Goal: Transaction & Acquisition: Purchase product/service

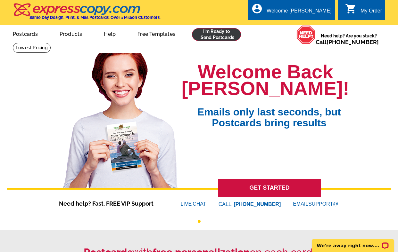
click at [226, 38] on link at bounding box center [216, 34] width 49 height 13
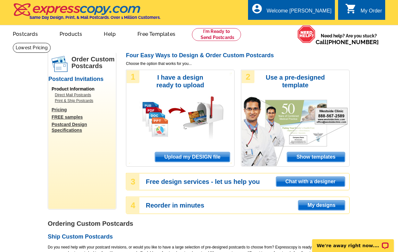
click at [196, 156] on span "Upload my DESIGN file" at bounding box center [192, 157] width 75 height 10
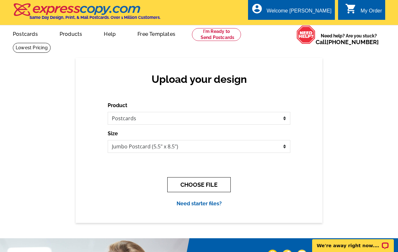
click at [191, 182] on button "CHOOSE FILE" at bounding box center [198, 184] width 63 height 15
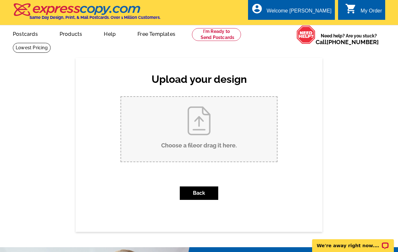
click at [216, 141] on input "Choose a file or drag it here ." at bounding box center [199, 129] width 156 height 65
type input "C:\fakepath\Jacson - Monthly Postcard (1).pdf"
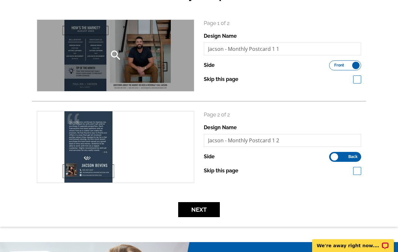
scroll to position [88, 0]
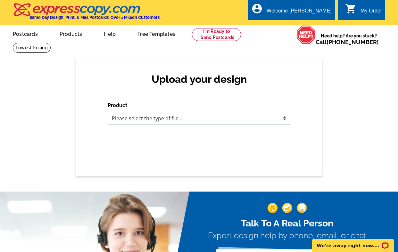
select select "1"
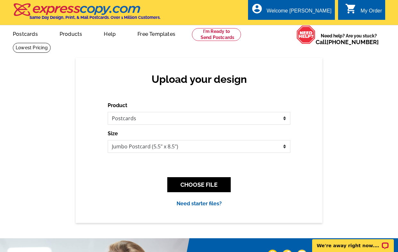
click at [200, 177] on div "CHOOSE FILE" at bounding box center [199, 184] width 183 height 25
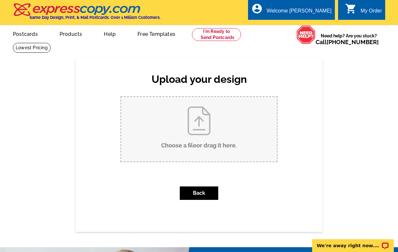
click at [198, 149] on input "Choose a file or drag it here ." at bounding box center [199, 129] width 156 height 65
type input "C:\fakepath\Jacson - Monthly Postcard (2).pdf"
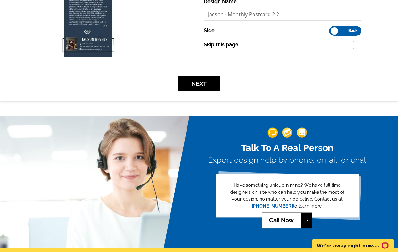
scroll to position [200, 0]
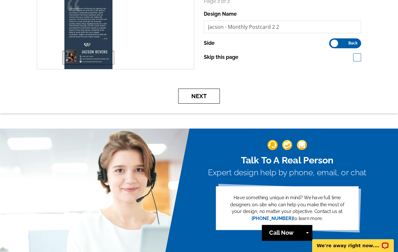
click at [208, 93] on button "Next" at bounding box center [199, 96] width 42 height 15
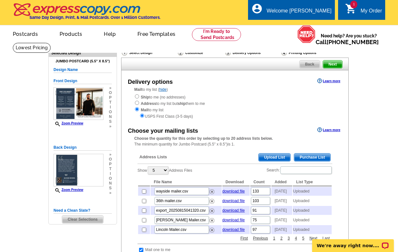
click at [284, 158] on span "Upload List" at bounding box center [274, 158] width 32 height 8
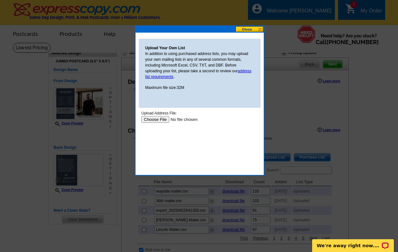
click at [150, 120] on input "file" at bounding box center [181, 119] width 81 height 7
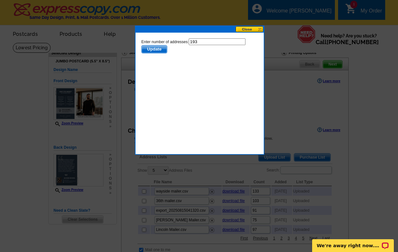
click at [156, 49] on span "Update" at bounding box center [154, 49] width 25 height 8
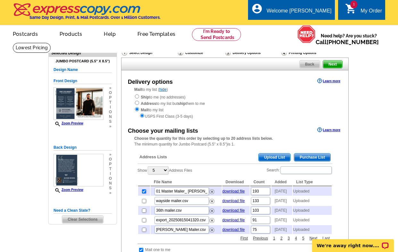
click at [331, 65] on span "Next" at bounding box center [332, 65] width 19 height 8
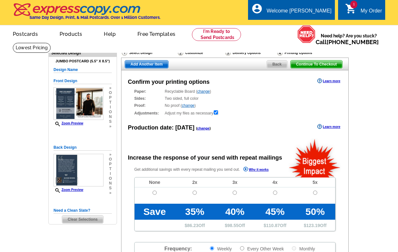
radio input "false"
click at [156, 192] on input "radio" at bounding box center [154, 193] width 4 height 4
radio input "true"
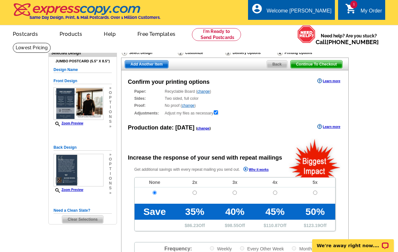
click at [153, 64] on span "Add Another Item" at bounding box center [146, 65] width 43 height 8
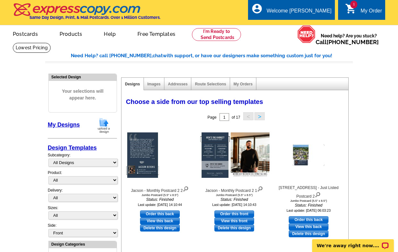
click at [103, 122] on img at bounding box center [103, 126] width 17 height 16
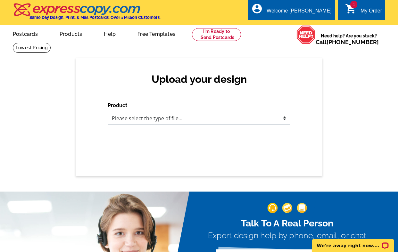
select select "1"
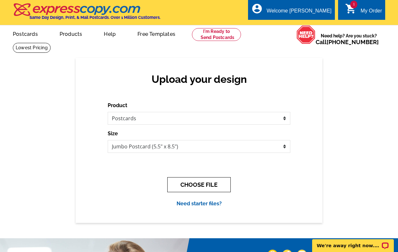
click at [201, 188] on button "CHOOSE FILE" at bounding box center [198, 184] width 63 height 15
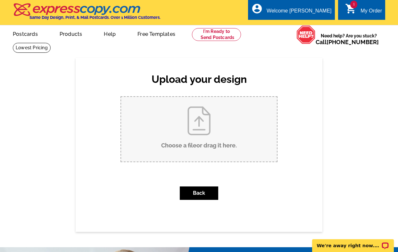
click at [210, 133] on input "Choose a file or drag it here ." at bounding box center [199, 129] width 156 height 65
type input "C:\fakepath\Paulina - Monthly Postcard (2).pdf"
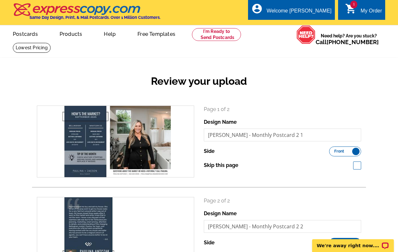
click at [65, 95] on div "Review your upload" at bounding box center [199, 87] width 334 height 38
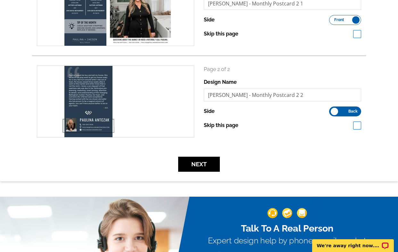
scroll to position [134, 0]
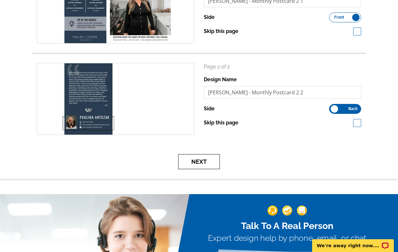
click at [194, 165] on button "Next" at bounding box center [199, 161] width 42 height 15
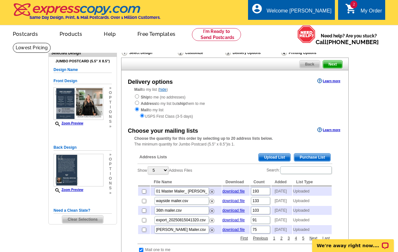
click at [278, 158] on span "Upload List" at bounding box center [274, 158] width 32 height 8
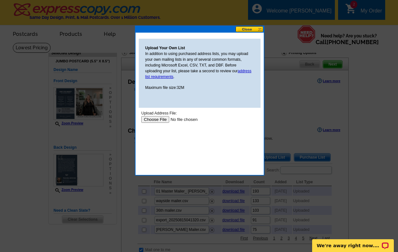
click at [157, 119] on input "file" at bounding box center [181, 119] width 81 height 7
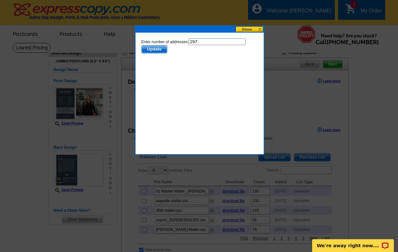
click at [156, 46] on span "Update" at bounding box center [154, 49] width 25 height 8
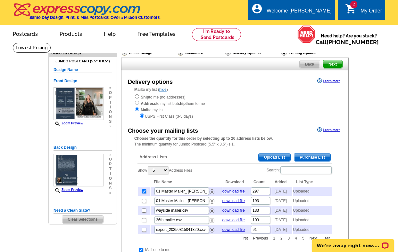
click at [333, 64] on span "Next" at bounding box center [332, 65] width 19 height 8
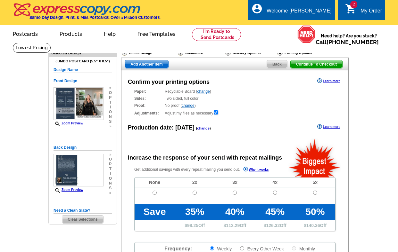
radio input "false"
click at [155, 193] on input "radio" at bounding box center [154, 193] width 4 height 4
radio input "true"
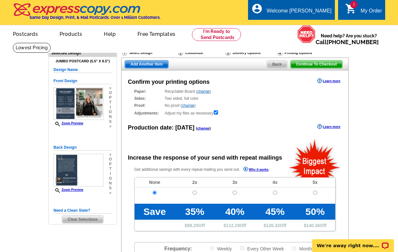
click at [322, 62] on span "Continue To Checkout" at bounding box center [317, 65] width 52 height 8
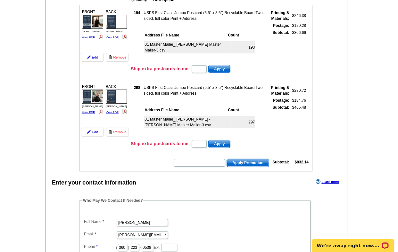
scroll to position [94, 0]
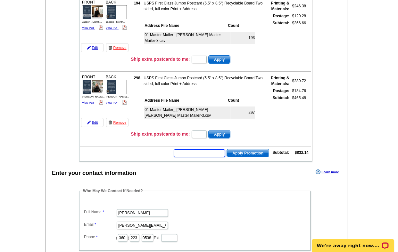
click at [197, 151] on input "text" at bounding box center [199, 154] width 51 height 8
click at [195, 151] on input "text" at bounding box center [199, 154] width 51 height 8
type input "SMS50m"
click at [244, 152] on span "Apply Promotion" at bounding box center [248, 154] width 42 height 8
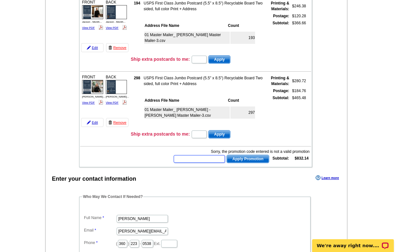
click at [217, 158] on input "text" at bounding box center [199, 159] width 51 height 8
type input "HURRY40"
click at [247, 159] on button "Apply Promotion" at bounding box center [247, 159] width 43 height 8
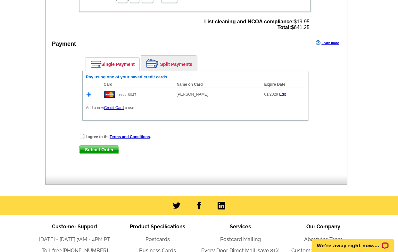
scroll to position [360, 0]
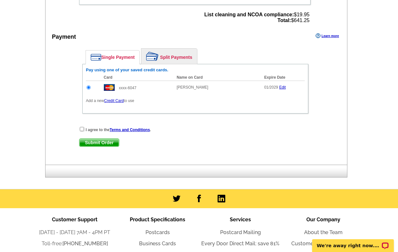
click at [82, 127] on div "I agree to the Terms and Conditions ." at bounding box center [195, 130] width 232 height 6
click at [81, 129] on input "checkbox" at bounding box center [82, 129] width 4 height 4
checkbox input "true"
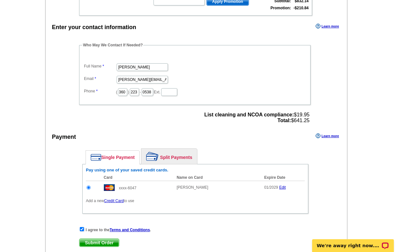
scroll to position [356, 0]
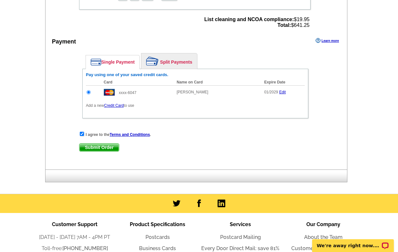
click at [98, 147] on span "Submit Order" at bounding box center [98, 148] width 39 height 8
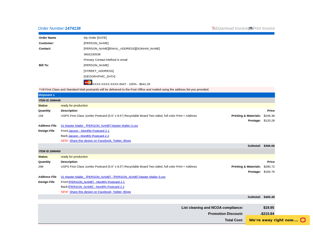
scroll to position [142, 0]
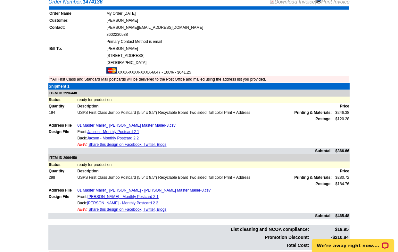
click at [221, 45] on td "[PERSON_NAME]" at bounding box center [227, 48] width 243 height 6
